Goal: Task Accomplishment & Management: Use online tool/utility

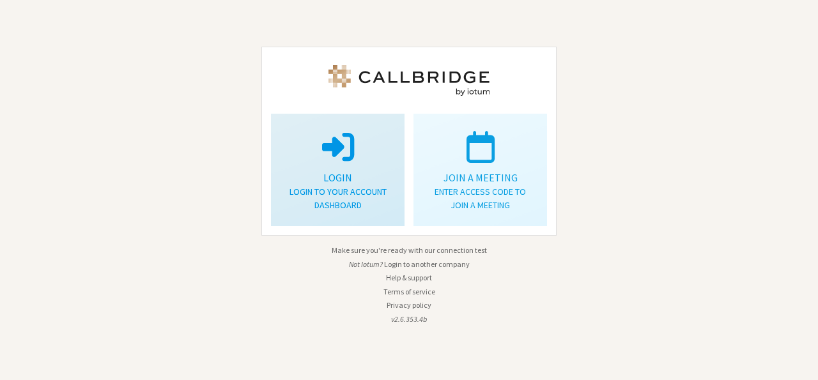
click at [351, 192] on p "Login to your account dashboard" at bounding box center [338, 198] width 102 height 27
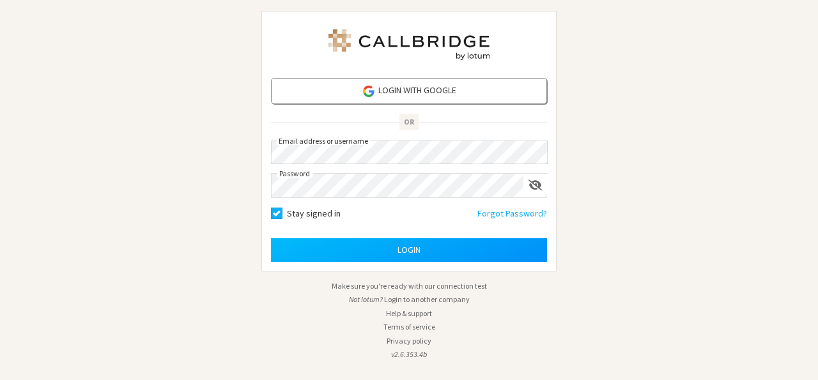
click at [414, 256] on button "Login" at bounding box center [409, 250] width 276 height 24
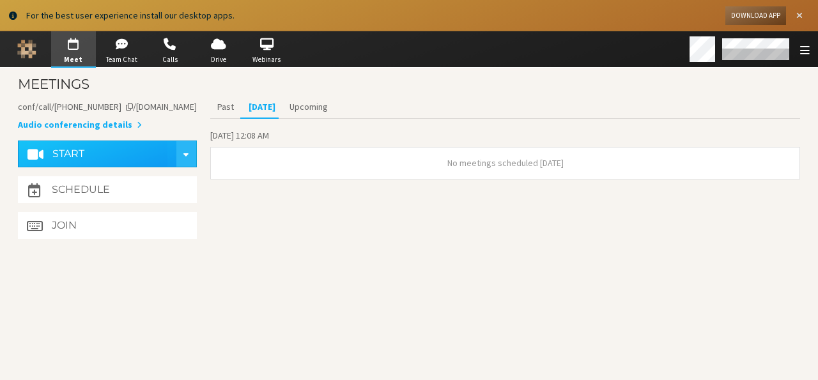
click at [800, 17] on span "Close alert" at bounding box center [799, 16] width 6 height 10
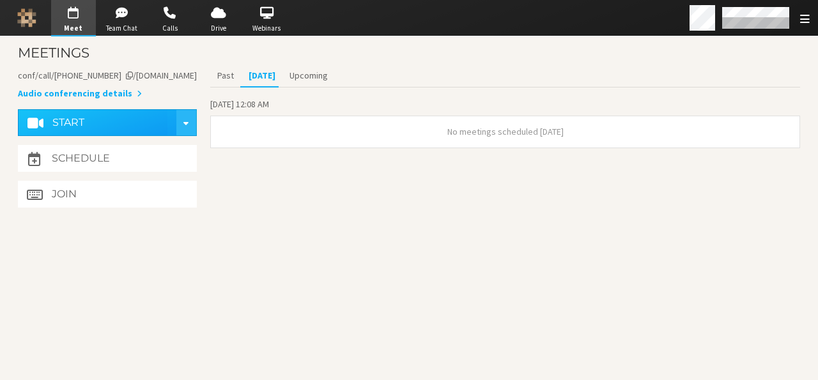
click at [137, 209] on aside "Meeting link [DOMAIN_NAME]/conf/call/9168685 Audio conferencing details Start S…" at bounding box center [107, 139] width 179 height 148
click at [136, 197] on button "Join" at bounding box center [107, 194] width 179 height 27
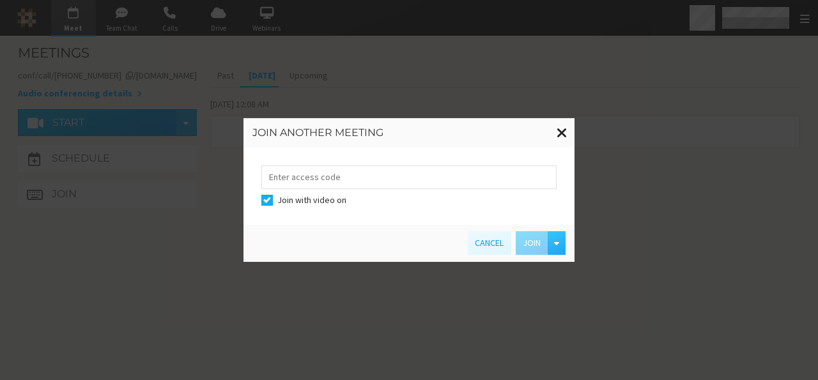
click at [563, 132] on span at bounding box center [562, 133] width 11 height 16
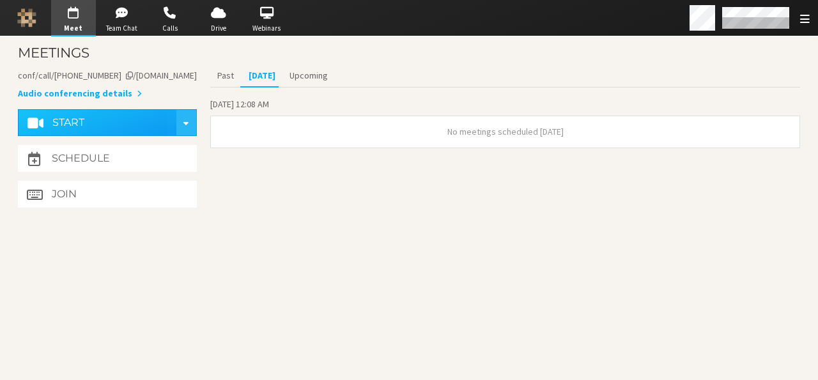
click at [316, 291] on section "Meetings Meeting link [DOMAIN_NAME]/conf/call/9168685 Audio conferencing detail…" at bounding box center [409, 208] width 818 height 344
click at [168, 196] on button "Join" at bounding box center [107, 194] width 179 height 27
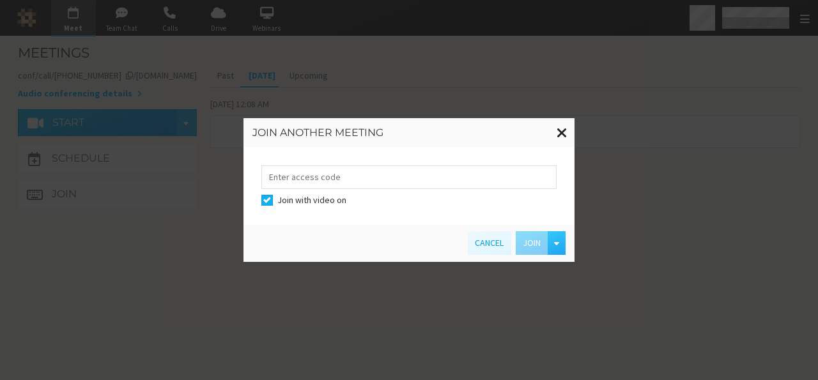
click at [559, 134] on span at bounding box center [562, 133] width 11 height 16
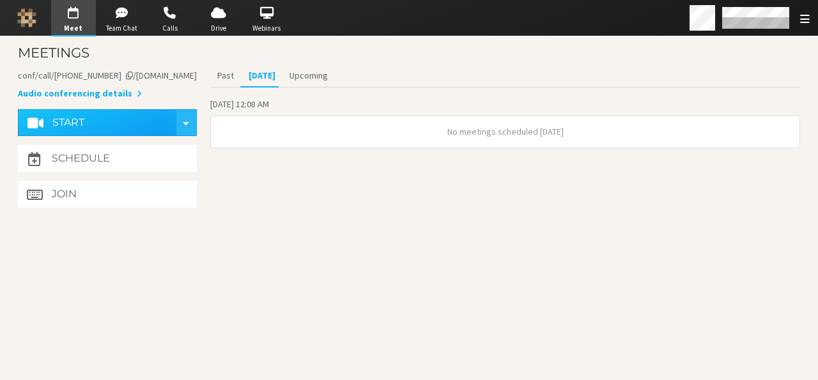
click at [255, 222] on section "Meetings Meeting link [DOMAIN_NAME]/conf/call/9168685 Audio conferencing detail…" at bounding box center [409, 208] width 818 height 344
